Goal: Check status: Check status

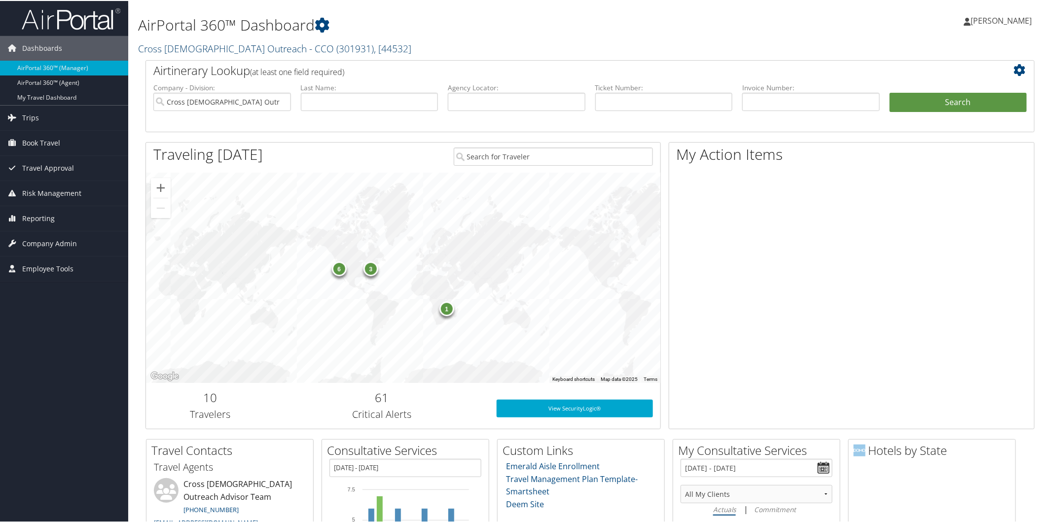
click at [208, 50] on link "Cross Catholic Outreach - CCO ( 301931 ) , [ 44532 ]" at bounding box center [274, 47] width 273 height 13
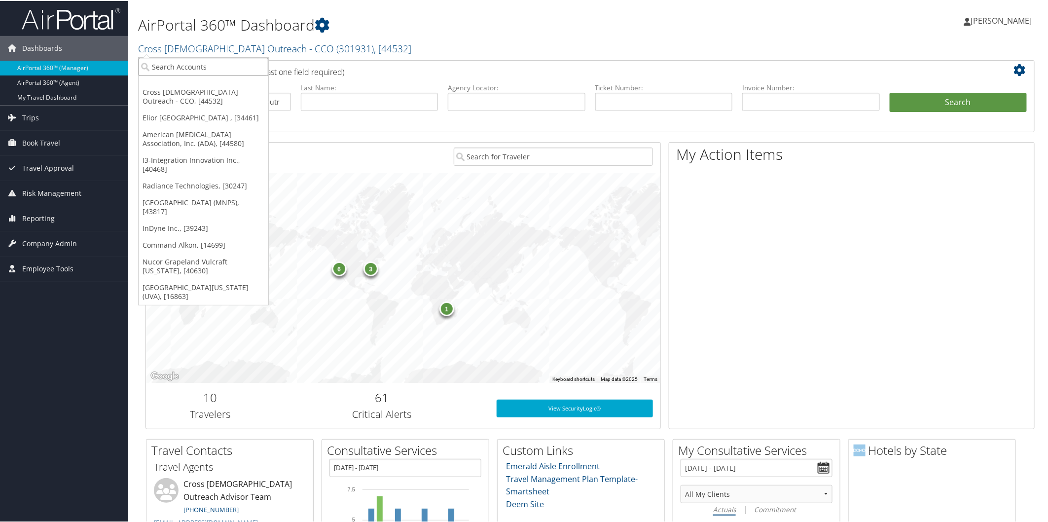
click at [211, 64] on input "search" at bounding box center [204, 66] width 130 height 18
type input "radiance"
click at [209, 82] on div "Radiance Technologies (301046), [30247]" at bounding box center [224, 83] width 183 height 9
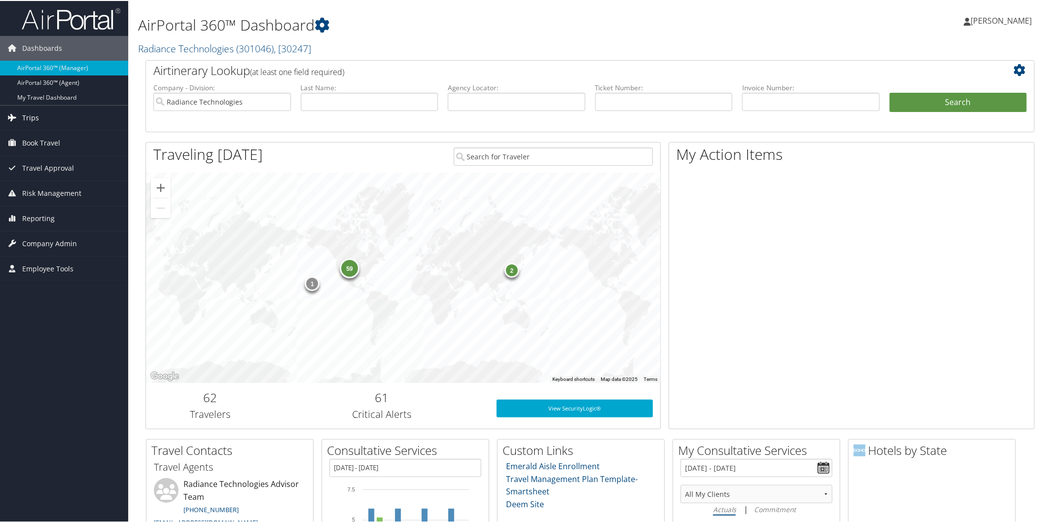
click at [36, 114] on span "Trips" at bounding box center [30, 117] width 17 height 25
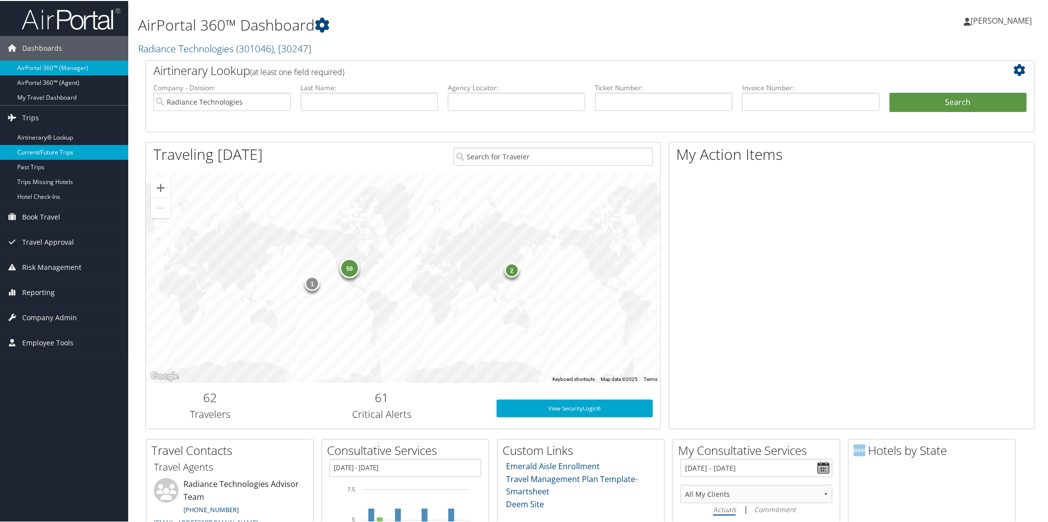
click at [53, 150] on link "Current/Future Trips" at bounding box center [64, 151] width 128 height 15
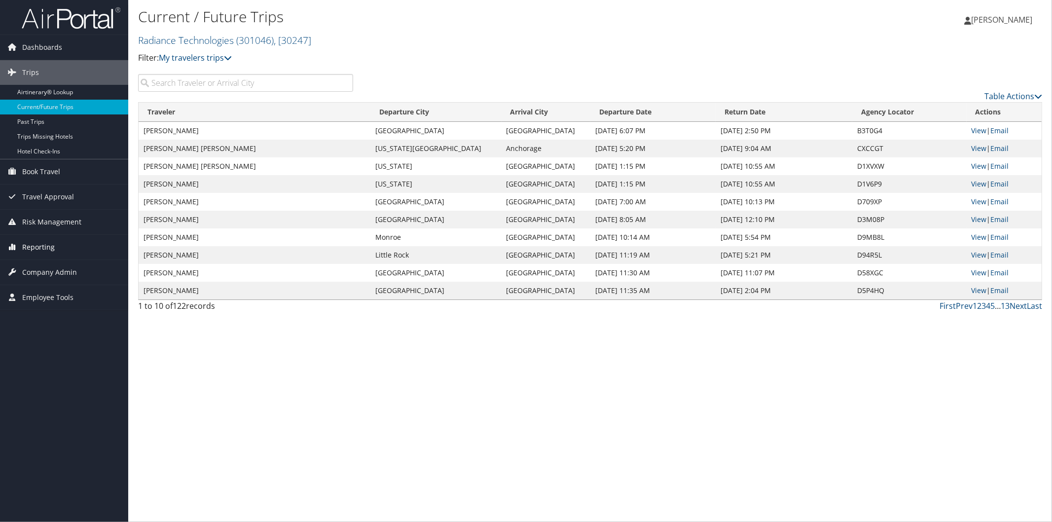
click at [40, 244] on span "Reporting" at bounding box center [38, 247] width 33 height 25
click at [49, 263] on link "Unused Tickets" at bounding box center [64, 266] width 128 height 15
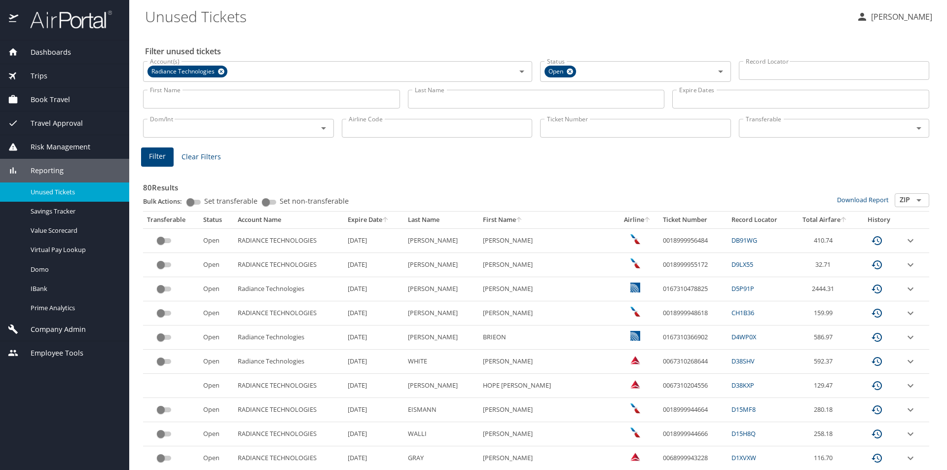
click at [388, 220] on th "Expire Date" at bounding box center [374, 219] width 60 height 17
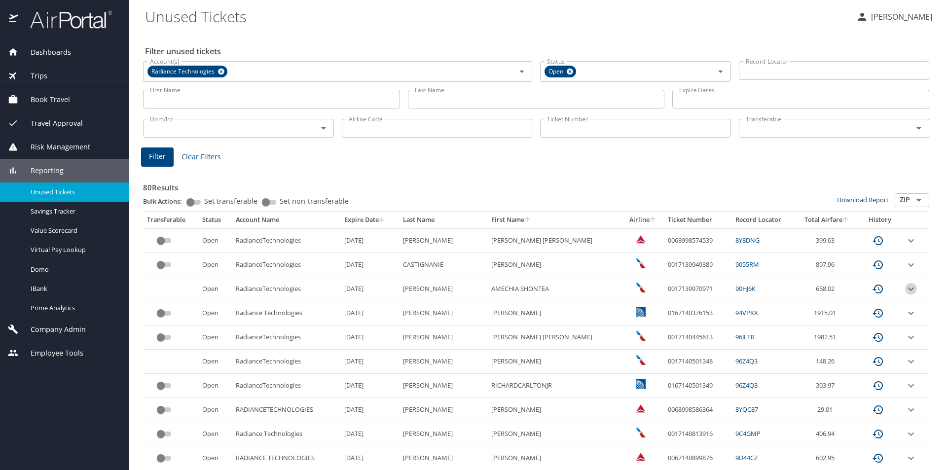
click at [905, 287] on icon "expand row" at bounding box center [911, 289] width 12 height 12
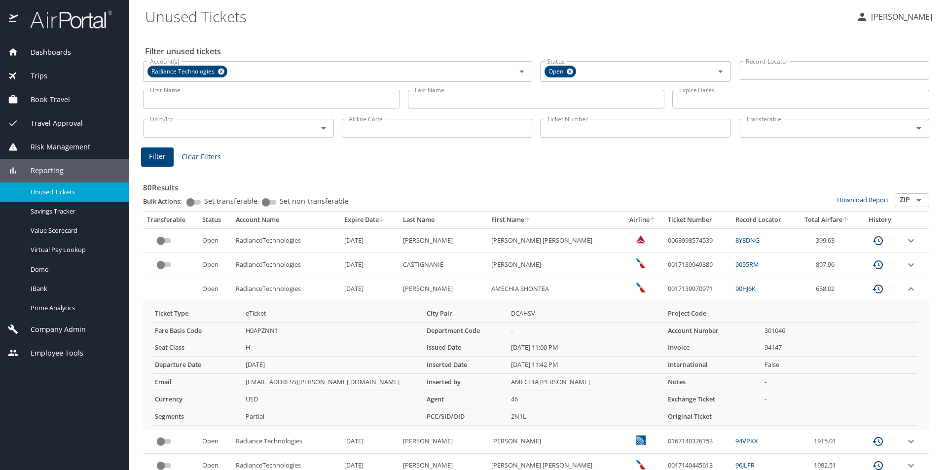
click at [905, 288] on icon "expand row" at bounding box center [911, 289] width 12 height 12
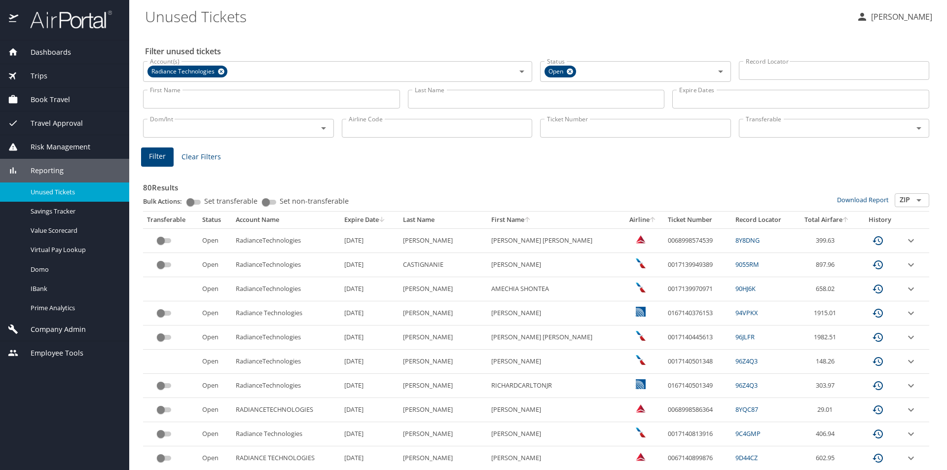
click at [487, 134] on input "Airline Code" at bounding box center [437, 128] width 191 height 19
type input "UA"
click at [157, 153] on span "Filter" at bounding box center [157, 156] width 17 height 12
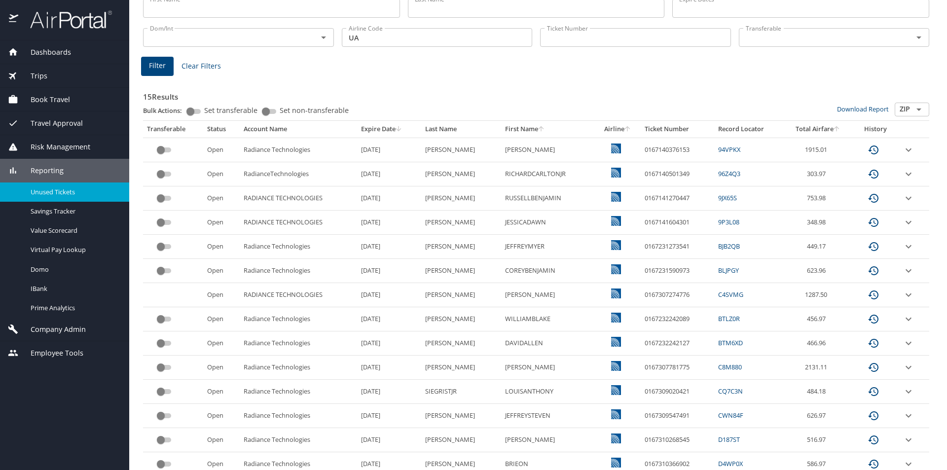
scroll to position [151, 0]
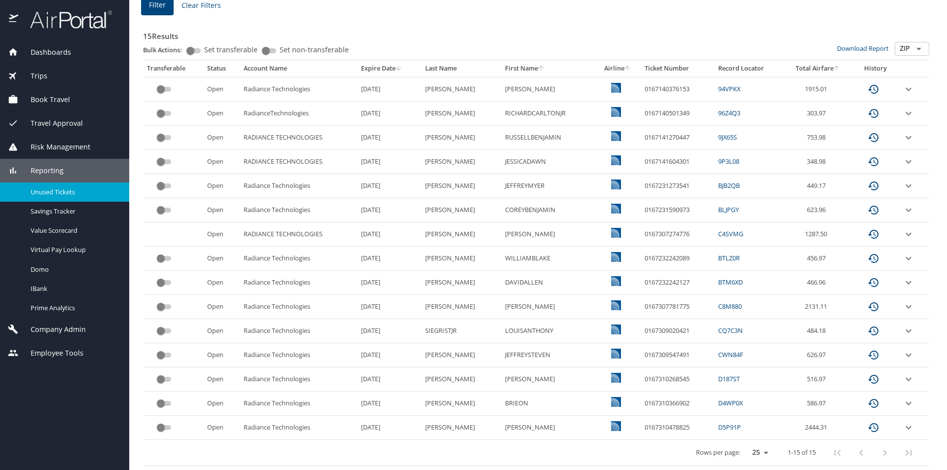
click at [67, 322] on div "Company Admin" at bounding box center [64, 329] width 129 height 24
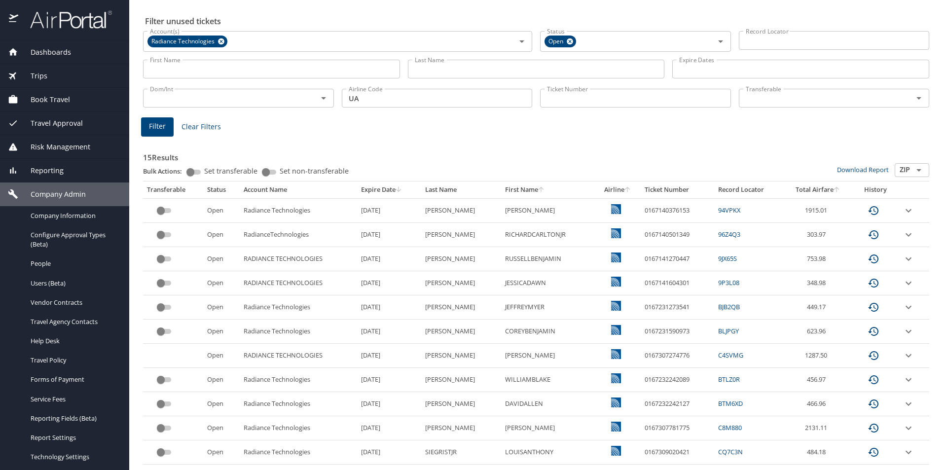
scroll to position [0, 0]
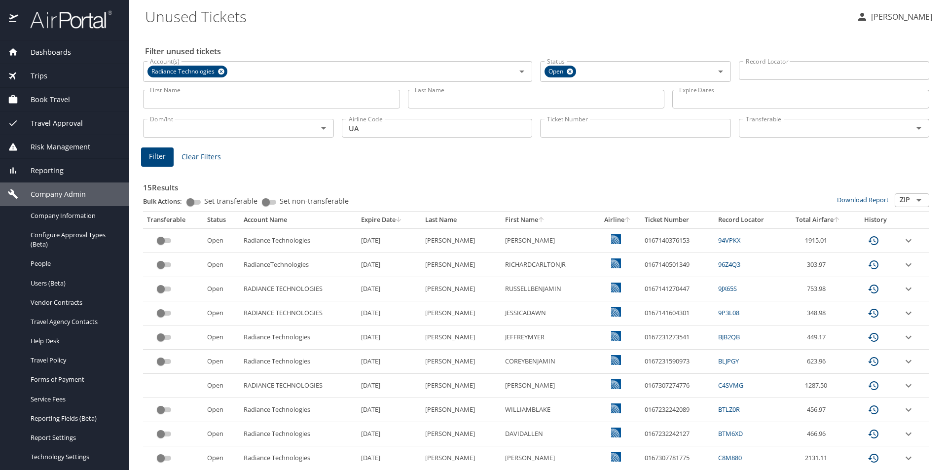
click at [92, 24] on img at bounding box center [65, 19] width 93 height 19
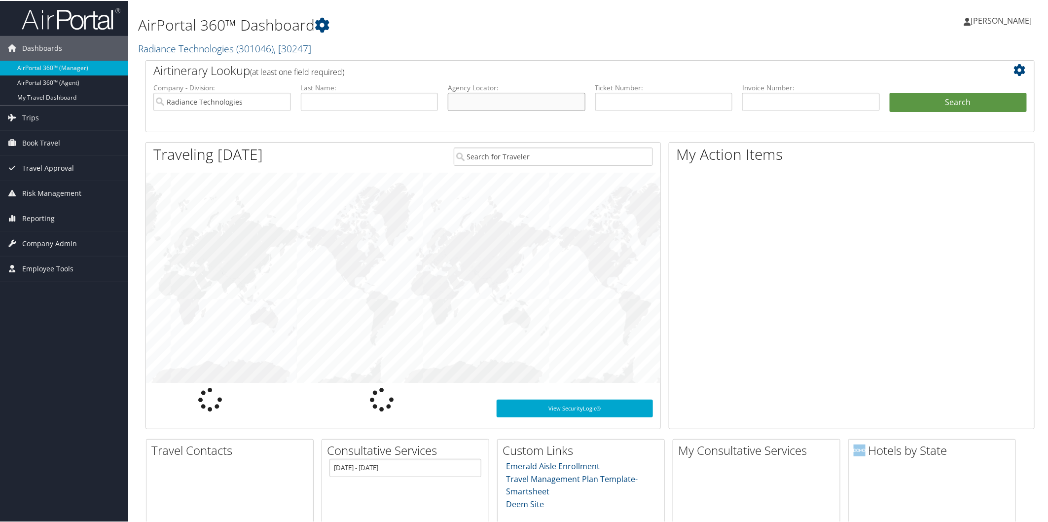
click at [528, 102] on input "text" at bounding box center [517, 101] width 138 height 18
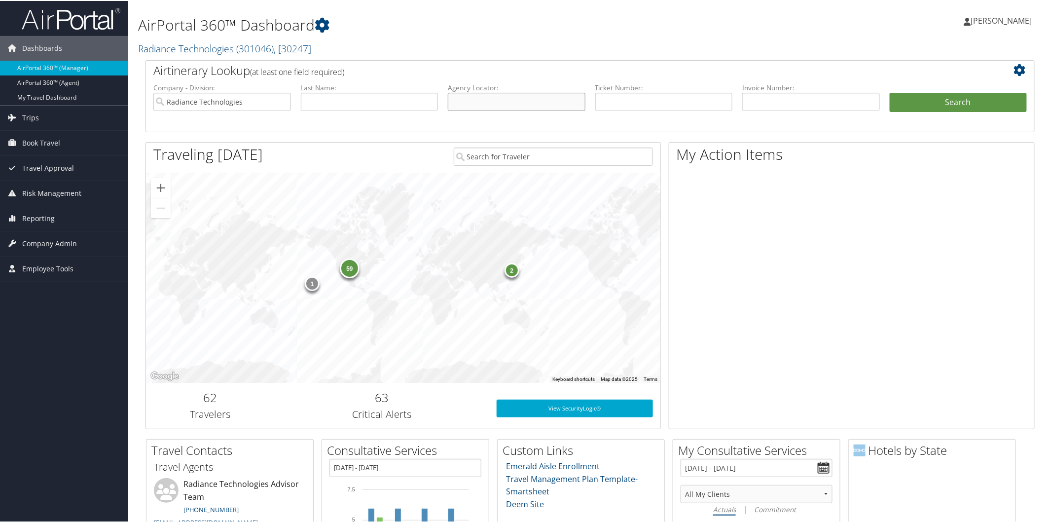
paste input "DCN6V9"
type input "DCN6V9"
click at [914, 102] on button "Search" at bounding box center [958, 102] width 138 height 20
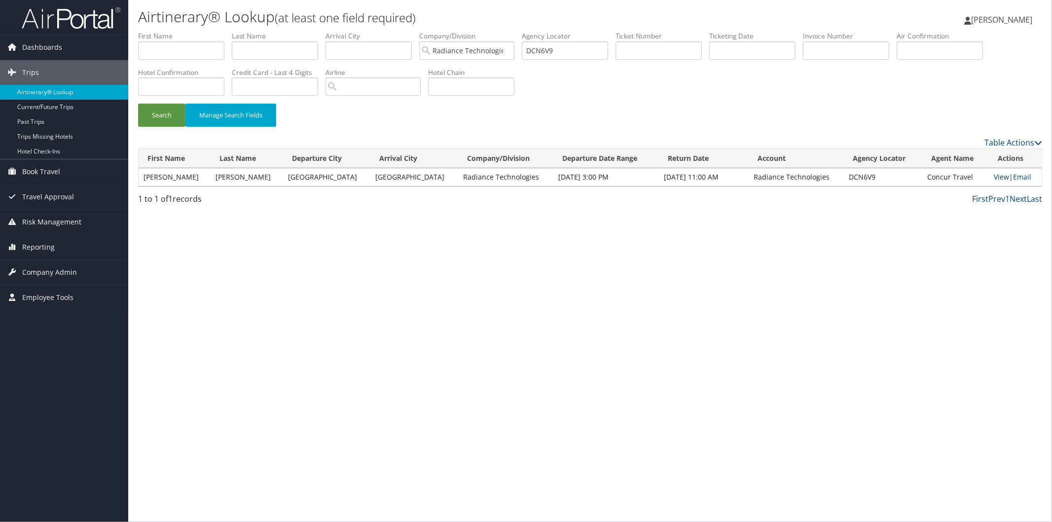
click at [997, 175] on link "View" at bounding box center [1000, 176] width 15 height 9
click at [599, 53] on input "DCN6V9" at bounding box center [565, 50] width 86 height 18
type input "D"
paste input "DCMZCF"
type input "DCMZCF"
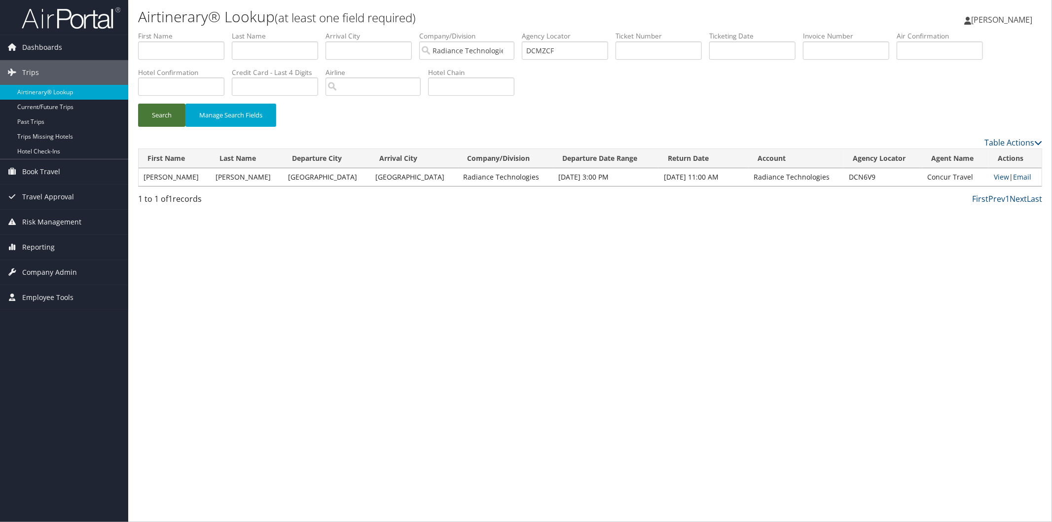
click at [161, 116] on button "Search" at bounding box center [161, 115] width 47 height 23
click at [994, 176] on link "View" at bounding box center [1001, 176] width 15 height 9
click at [97, 20] on img at bounding box center [71, 17] width 99 height 23
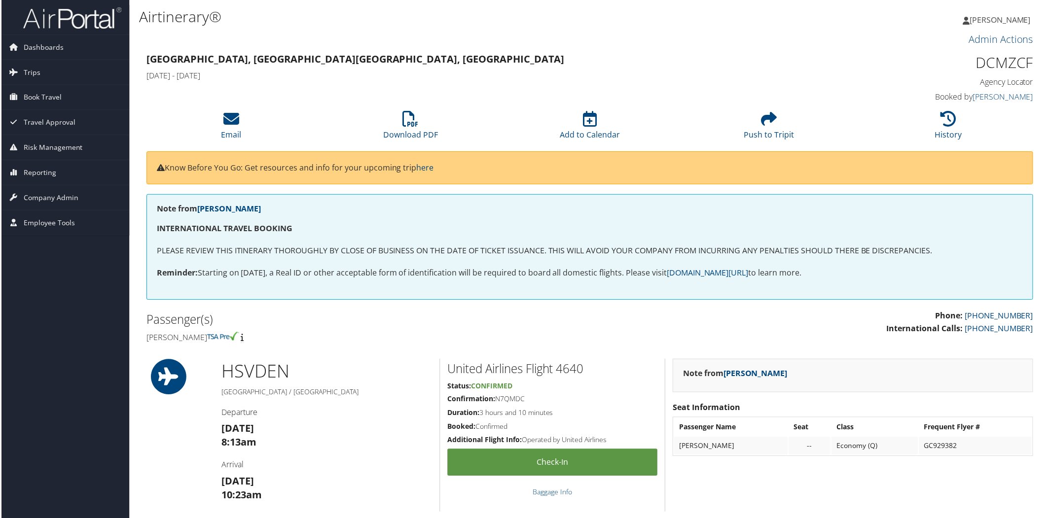
click at [459, 501] on div "United Airlines Flight 4640 Status: Confirmed Confirmation: N7QMDC Duration: 3 …" at bounding box center [552, 436] width 226 height 153
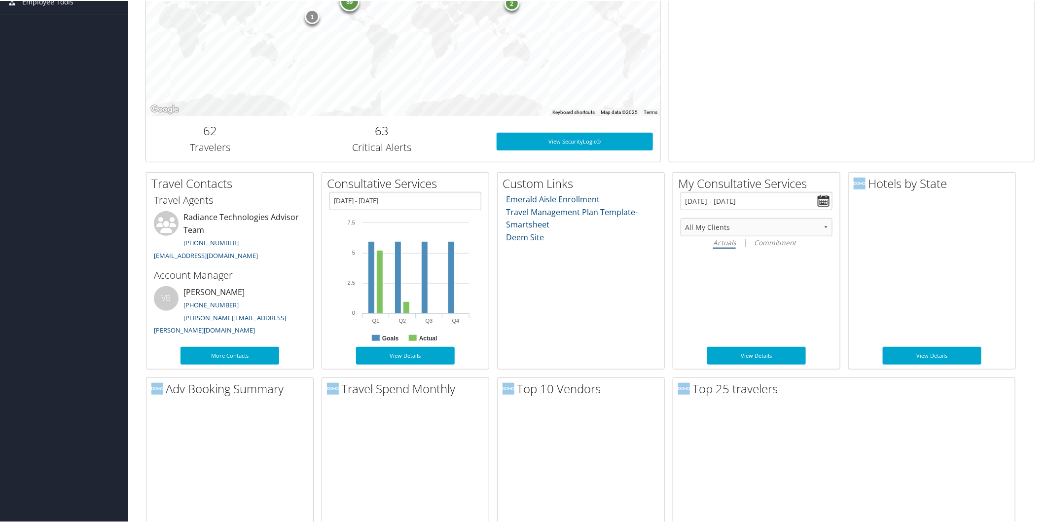
scroll to position [244, 0]
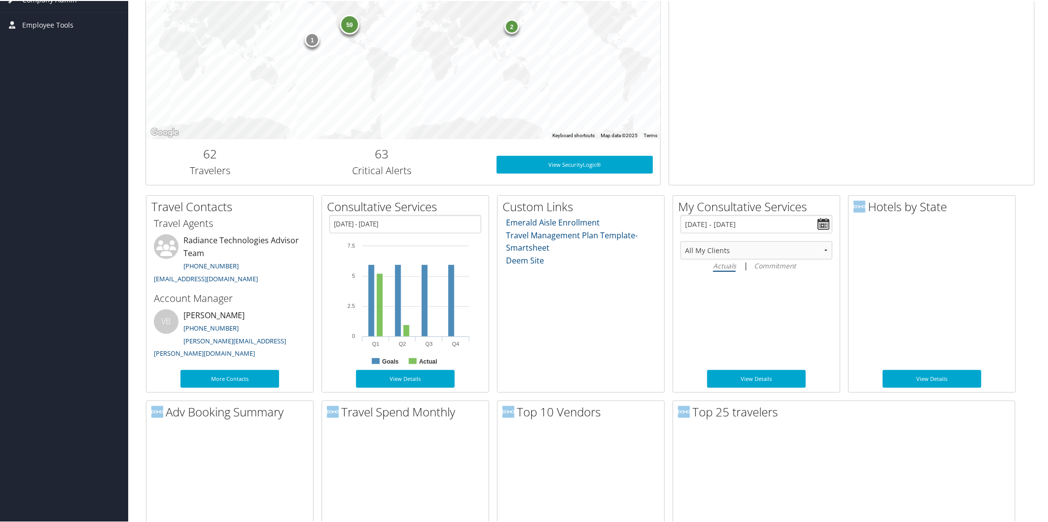
drag, startPoint x: 1042, startPoint y: 76, endPoint x: 1039, endPoint y: 66, distance: 10.8
drag, startPoint x: 1039, startPoint y: 66, endPoint x: 1032, endPoint y: 34, distance: 32.8
click at [1032, 34] on div "My Action Items" at bounding box center [855, 45] width 374 height 297
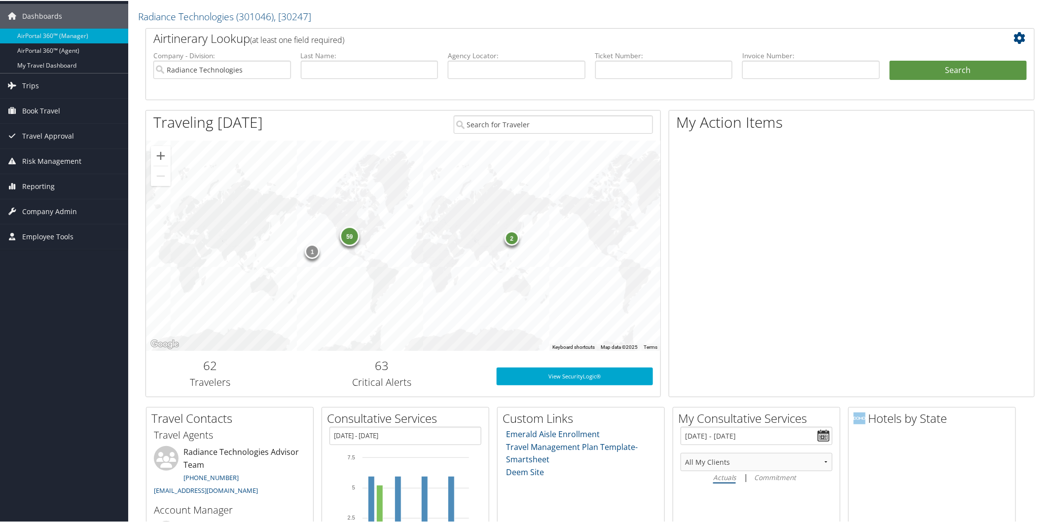
scroll to position [27, 0]
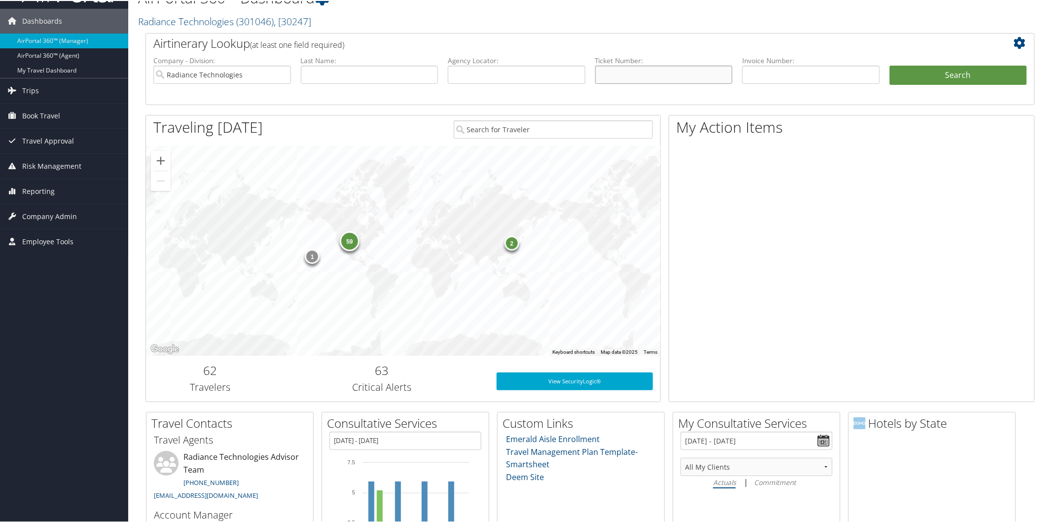
click at [649, 70] on input "text" at bounding box center [664, 74] width 138 height 18
click at [558, 76] on input "text" at bounding box center [517, 74] width 138 height 18
paste input "DCJ168"
type input "DCJ168"
click at [931, 66] on button "Search" at bounding box center [958, 75] width 138 height 20
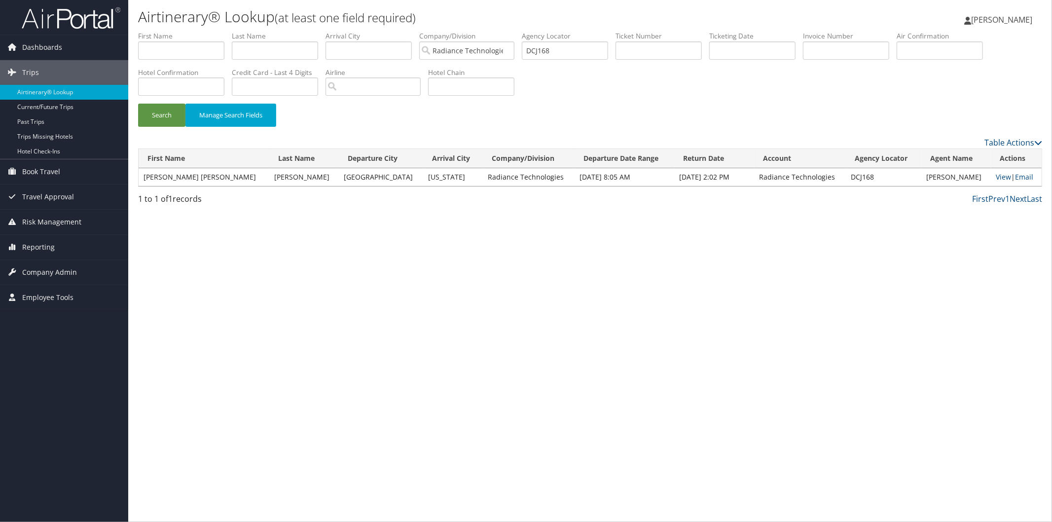
click at [1005, 179] on td "View | Email" at bounding box center [1015, 177] width 51 height 18
click at [997, 177] on link "View" at bounding box center [1002, 176] width 15 height 9
